Goal: Communication & Community: Connect with others

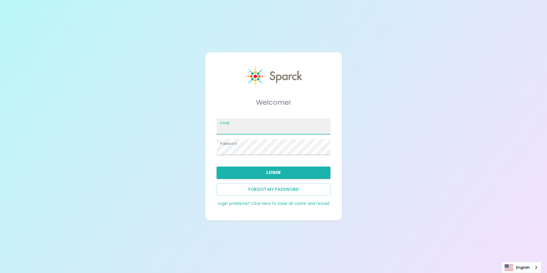
click at [231, 126] on input "Email" at bounding box center [274, 126] width 114 height 16
type input "[EMAIL_ADDRESS][DOMAIN_NAME]"
click at [191, 151] on div "Welcome! Email [EMAIL_ADDRESS][DOMAIN_NAME] Password Login Forgot my password L…" at bounding box center [273, 136] width 547 height 273
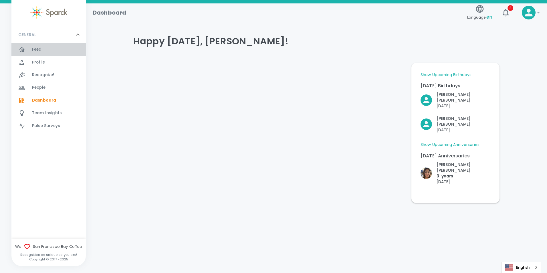
click at [46, 47] on div "Feed 0" at bounding box center [59, 49] width 54 height 8
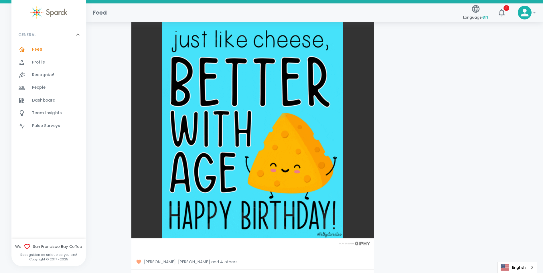
scroll to position [1297, 0]
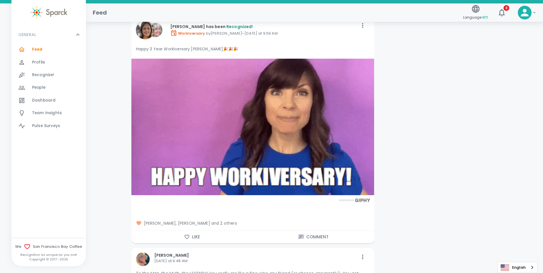
scroll to position [988, 0]
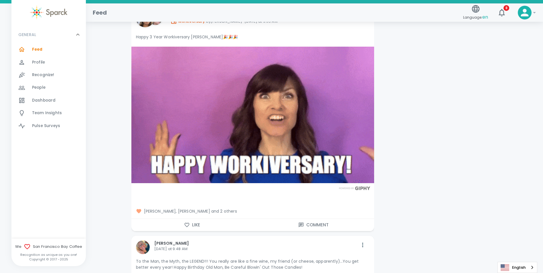
drag, startPoint x: 184, startPoint y: 219, endPoint x: 187, endPoint y: 219, distance: 3.2
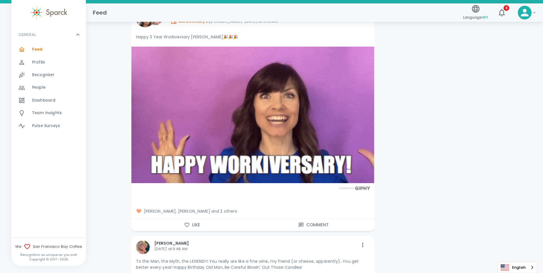
click at [184, 222] on icon "button" at bounding box center [187, 225] width 6 height 6
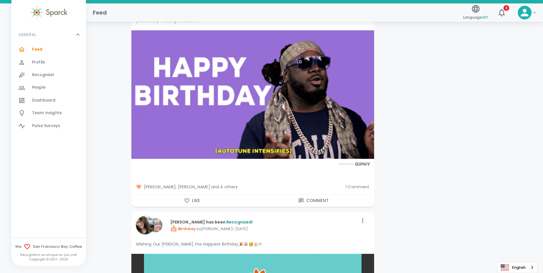
scroll to position [6114, 0]
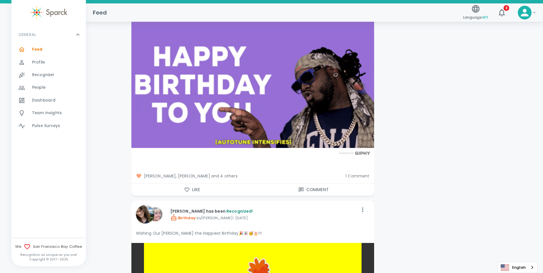
click at [197, 184] on button "Like" at bounding box center [191, 190] width 121 height 12
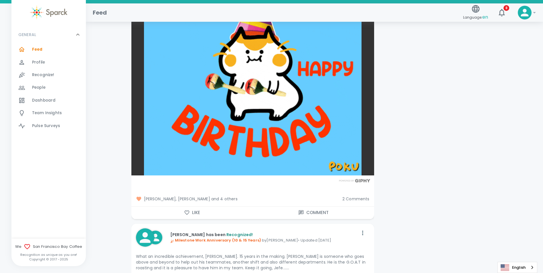
scroll to position [6344, 0]
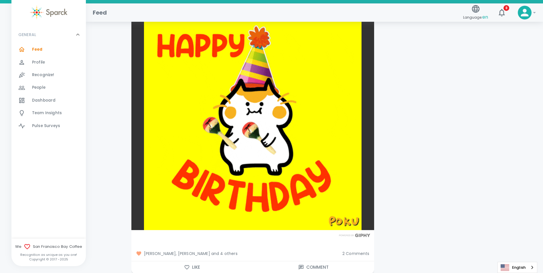
click at [194, 261] on button "Like" at bounding box center [191, 267] width 121 height 12
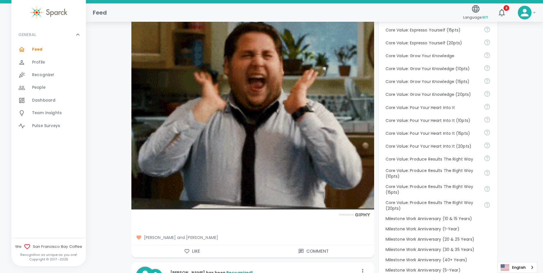
scroll to position [0, 0]
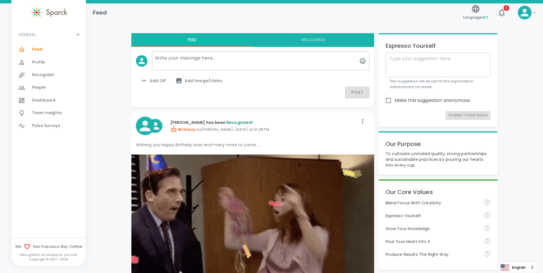
click at [36, 83] on div "People 0" at bounding box center [48, 87] width 74 height 13
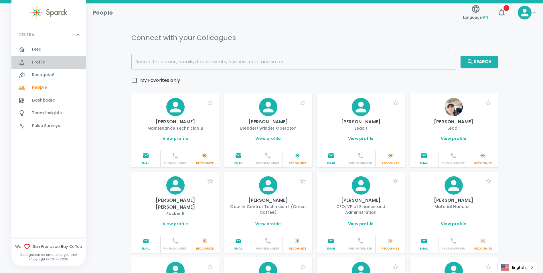
click at [35, 63] on span "Profile" at bounding box center [38, 62] width 13 height 6
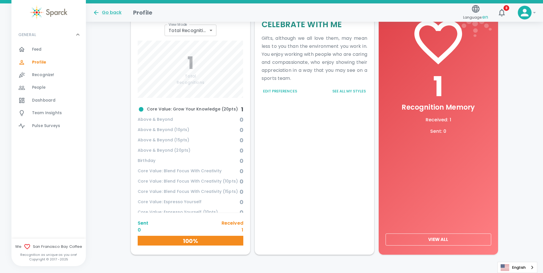
click at [236, 223] on p "Received" at bounding box center [232, 223] width 22 height 7
click at [243, 231] on p "1" at bounding box center [232, 230] width 22 height 7
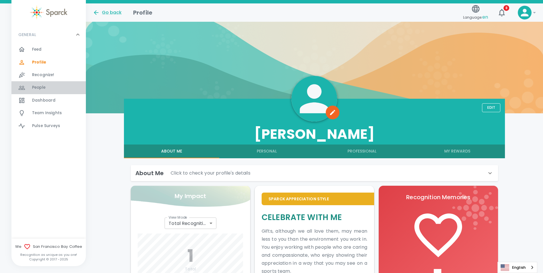
click at [35, 82] on div "People 0" at bounding box center [48, 87] width 74 height 13
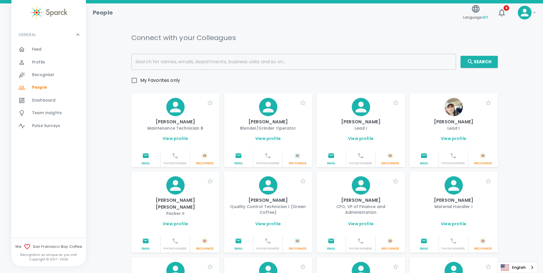
click at [303, 35] on div "Connect with your Colleagues" at bounding box center [314, 37] width 366 height 9
